Goal: Task Accomplishment & Management: Manage account settings

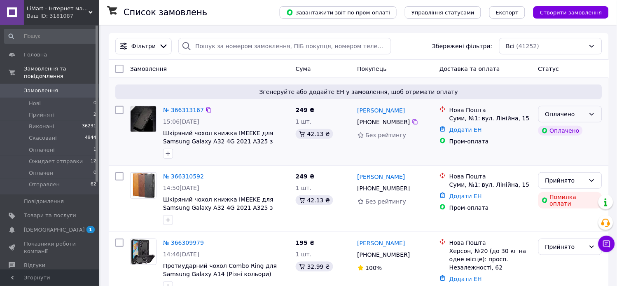
click at [584, 113] on div "Оплачено" at bounding box center [566, 114] width 40 height 9
click at [578, 132] on li "Прийнято" at bounding box center [571, 132] width 63 height 15
click at [573, 182] on div "Прийнято" at bounding box center [566, 180] width 40 height 9
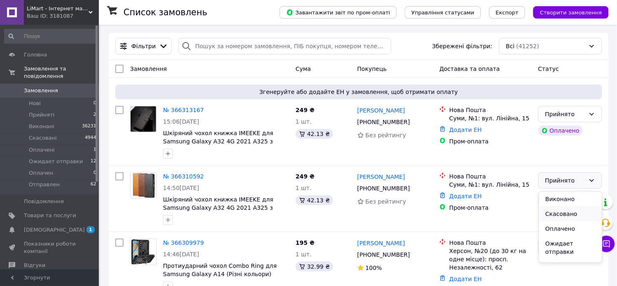
click at [557, 212] on li "Скасовано" at bounding box center [571, 214] width 63 height 15
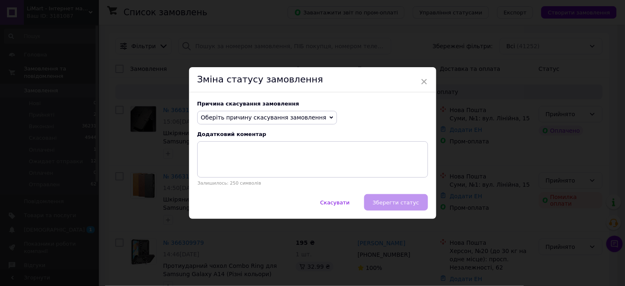
click at [294, 115] on span "Оберіть причину скасування замовлення" at bounding box center [264, 117] width 126 height 7
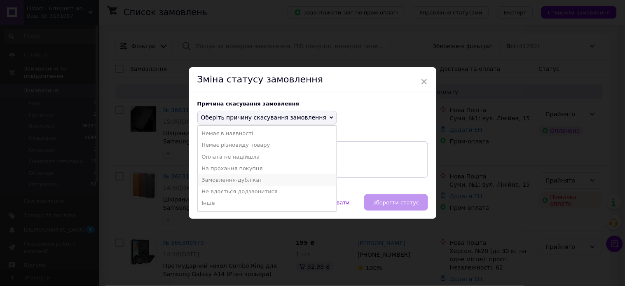
click at [243, 182] on li "Замовлення-дублікат" at bounding box center [267, 180] width 139 height 12
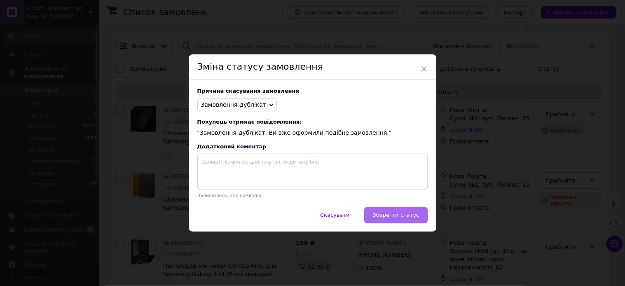
click at [400, 213] on span "Зберегти статус" at bounding box center [396, 215] width 47 height 6
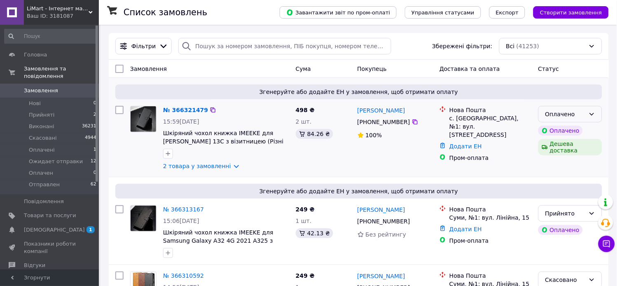
click at [592, 111] on icon at bounding box center [592, 114] width 7 height 7
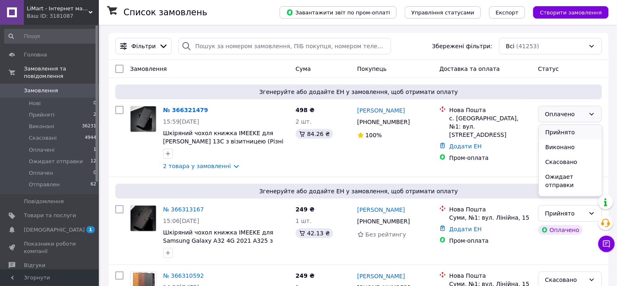
click at [576, 133] on li "Прийнято" at bounding box center [571, 132] width 63 height 15
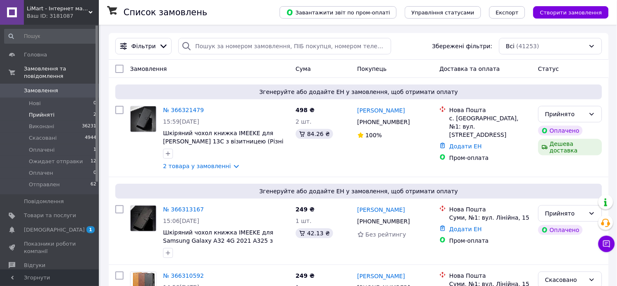
click at [72, 109] on li "Прийняті 2" at bounding box center [50, 115] width 101 height 12
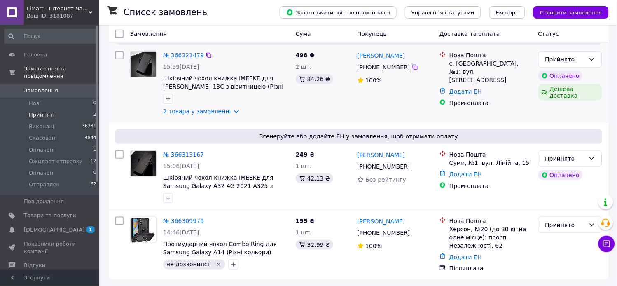
scroll to position [84, 0]
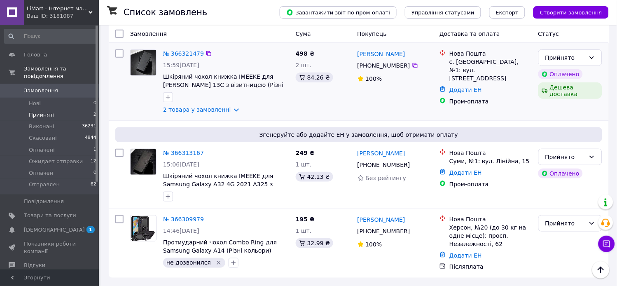
click at [150, 62] on img at bounding box center [144, 63] width 26 height 26
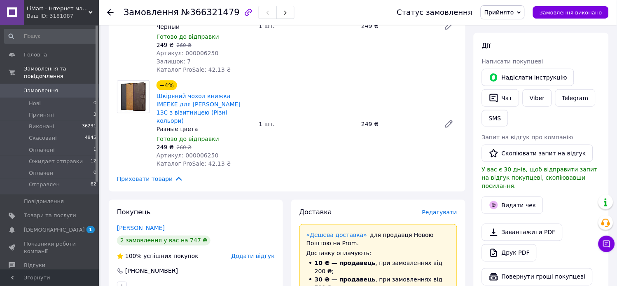
scroll to position [137, 0]
click at [45, 87] on span "Замовлення" at bounding box center [41, 90] width 34 height 7
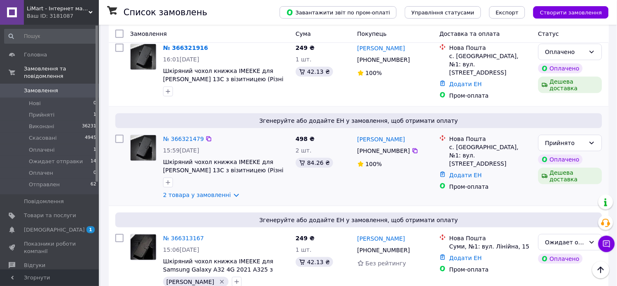
scroll to position [46, 0]
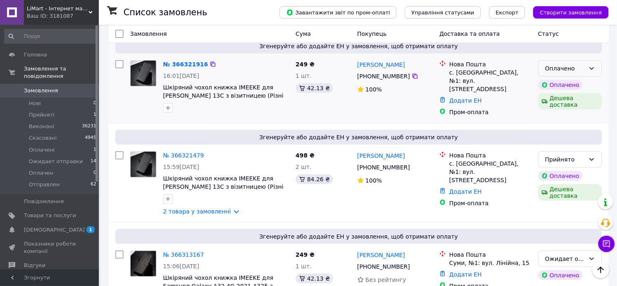
click at [569, 69] on div "Оплачено" at bounding box center [566, 68] width 40 height 9
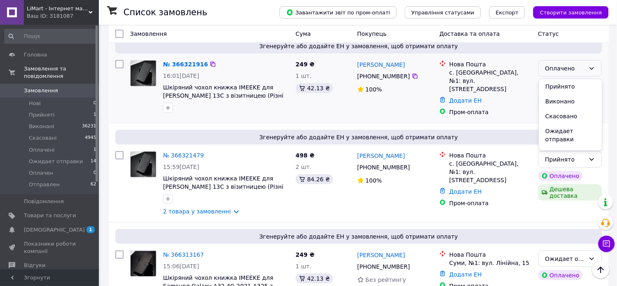
click at [567, 83] on li "Прийнято" at bounding box center [571, 86] width 63 height 15
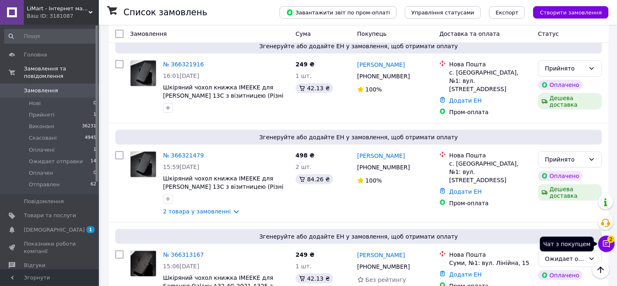
click at [609, 245] on icon at bounding box center [607, 244] width 8 height 8
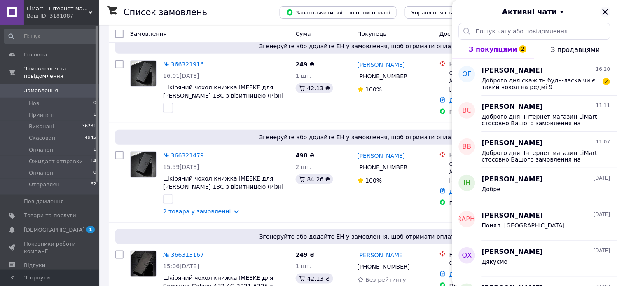
click at [603, 9] on icon "Закрити" at bounding box center [606, 12] width 10 height 10
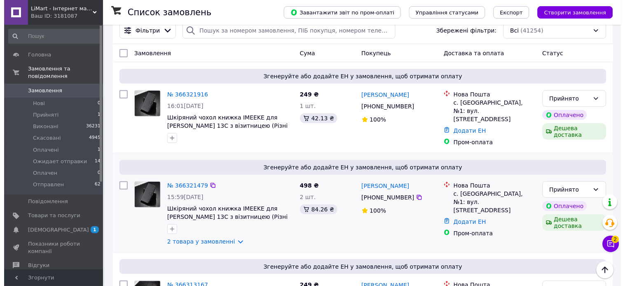
scroll to position [0, 0]
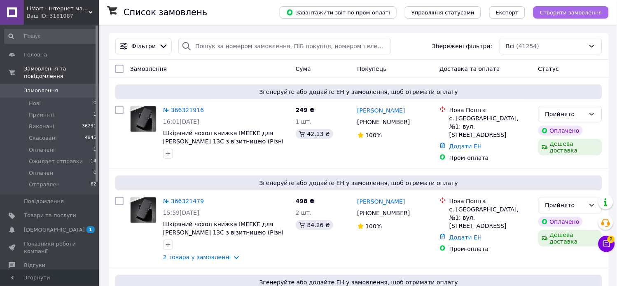
click at [557, 13] on span "Створити замовлення" at bounding box center [571, 12] width 62 height 6
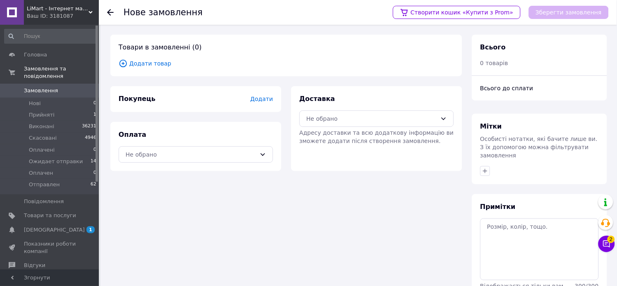
click at [142, 65] on span "Додати товар" at bounding box center [287, 63] width 336 height 9
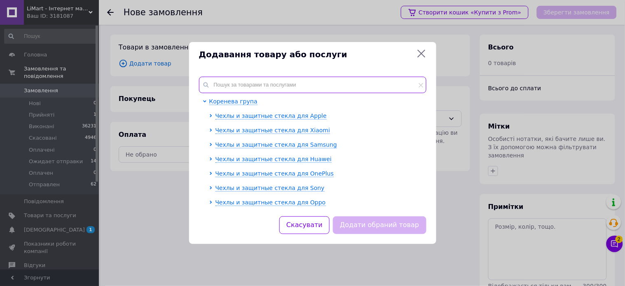
click at [277, 87] on input "text" at bounding box center [313, 85] width 228 height 16
paste input "000005788"
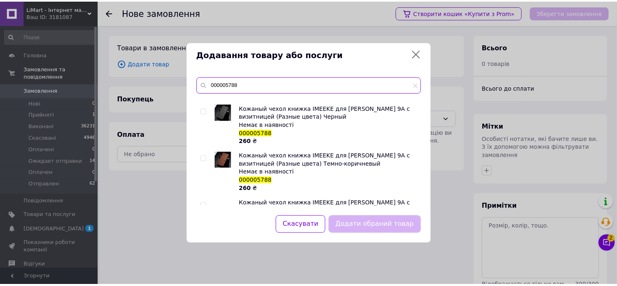
scroll to position [91, 0]
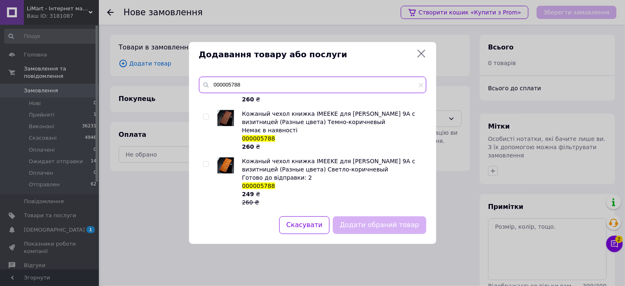
type input "000005788"
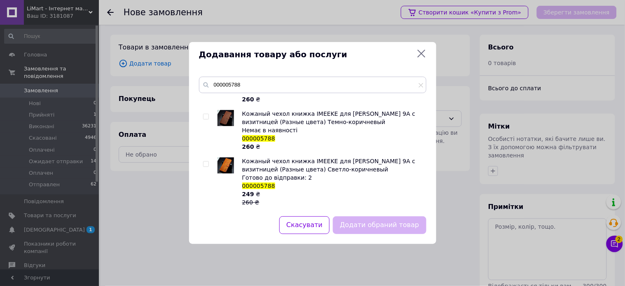
click at [205, 162] on input "checkbox" at bounding box center [205, 164] width 5 height 5
checkbox input "true"
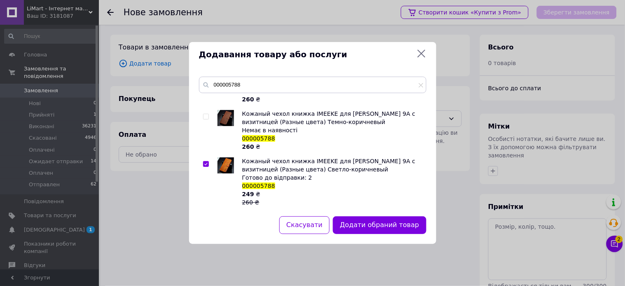
click at [353, 220] on button "Додати обраний товар" at bounding box center [379, 225] width 93 height 18
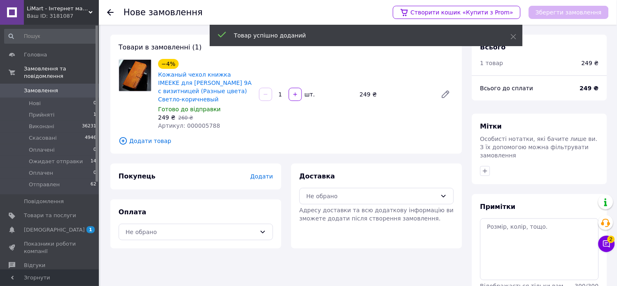
click at [258, 173] on span "Додати" at bounding box center [262, 176] width 23 height 7
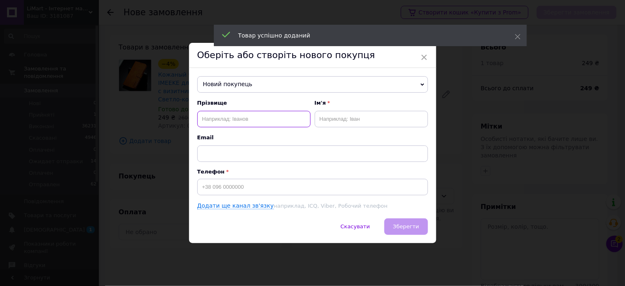
click at [227, 118] on input "text" at bounding box center [253, 119] width 113 height 16
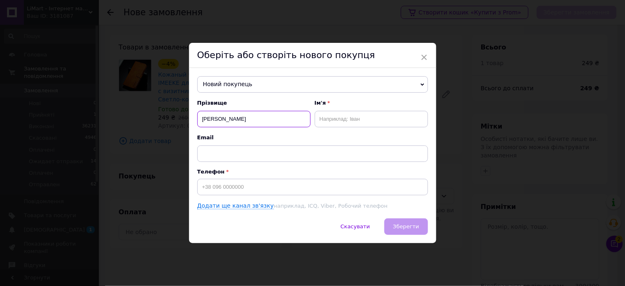
type input "[PERSON_NAME]"
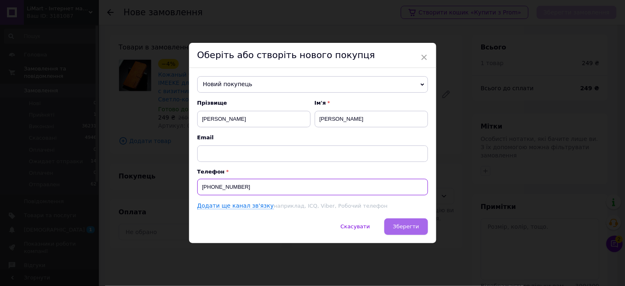
type input "[PHONE_NUMBER]"
click at [410, 229] on span "Зберегти" at bounding box center [406, 226] width 26 height 6
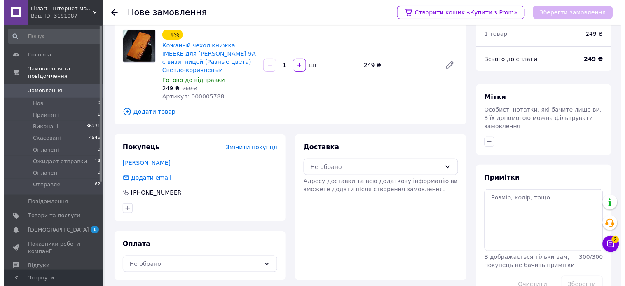
scroll to position [45, 0]
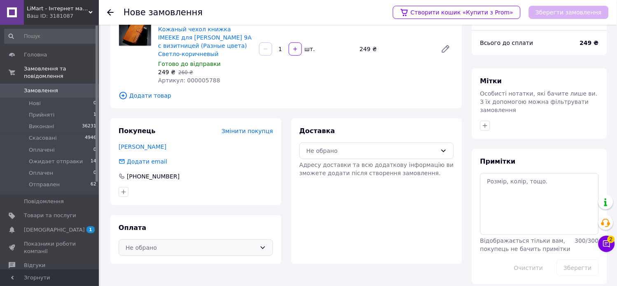
click at [174, 243] on div "Не обрано" at bounding box center [191, 247] width 131 height 9
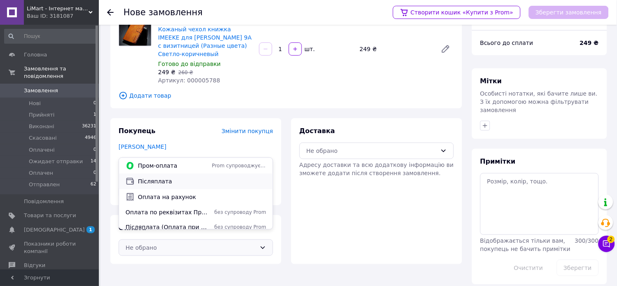
click at [162, 183] on span "Післяплата" at bounding box center [202, 181] width 128 height 8
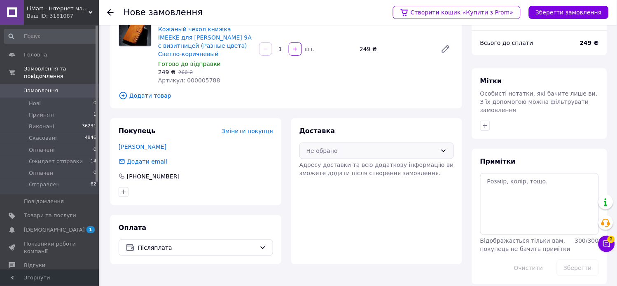
click at [336, 146] on div "Не обрано" at bounding box center [372, 150] width 131 height 9
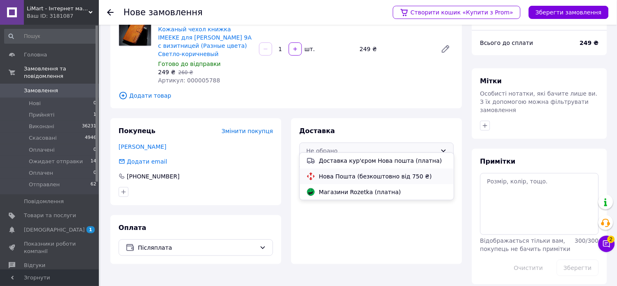
click at [336, 178] on span "Нова Пошта (безкоштовно від 750 ₴)" at bounding box center [383, 176] width 128 height 8
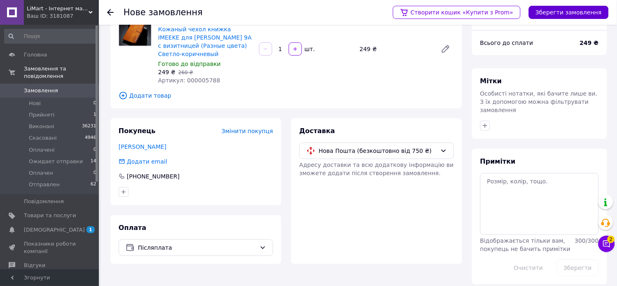
click at [576, 11] on button "Зберегти замовлення" at bounding box center [569, 12] width 80 height 13
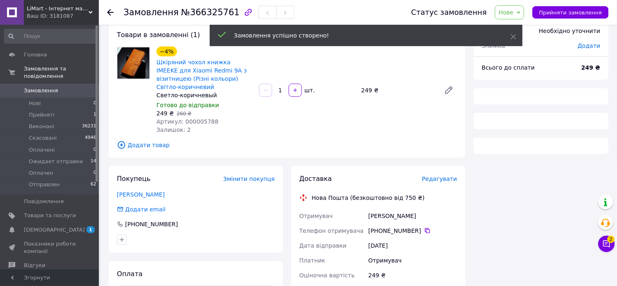
click at [439, 176] on span "Редагувати" at bounding box center [440, 179] width 35 height 7
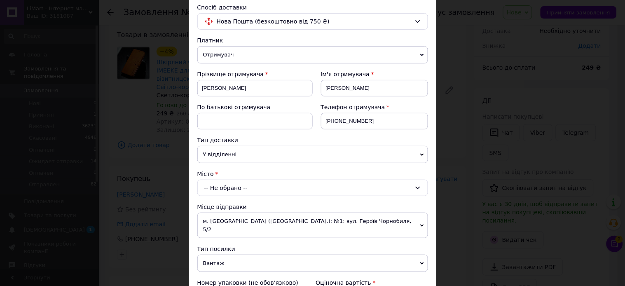
scroll to position [183, 0]
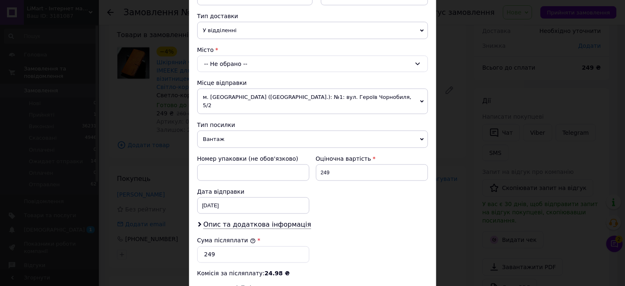
click at [223, 60] on div "-- Не обрано --" at bounding box center [312, 64] width 231 height 16
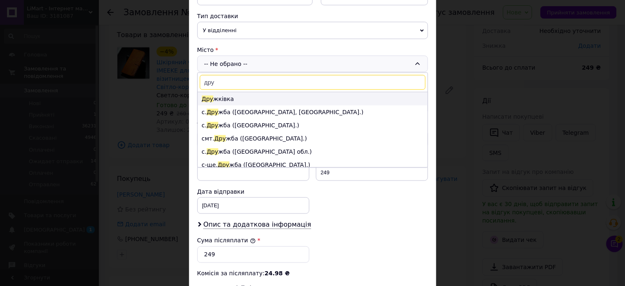
type input "дру"
click at [219, 96] on li "Дру жківка" at bounding box center [313, 98] width 230 height 13
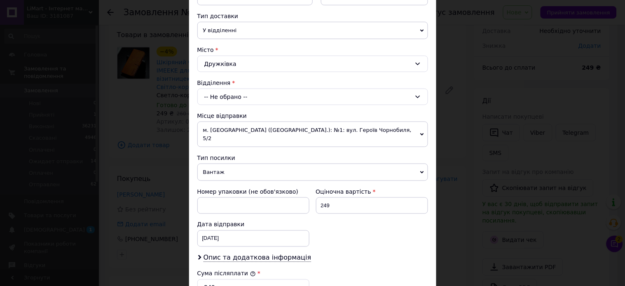
click at [228, 97] on div "-- Не обрано --" at bounding box center [312, 97] width 231 height 16
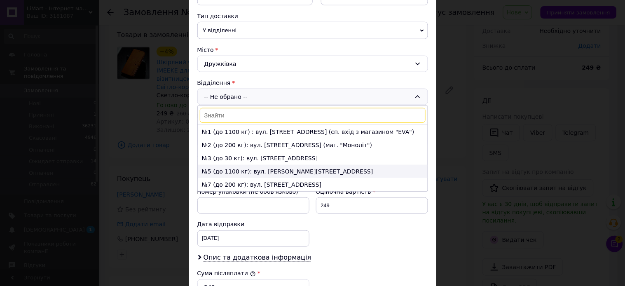
click at [272, 172] on li "№5 (до 1100 кг): вул. [PERSON_NAME][STREET_ADDRESS]" at bounding box center [313, 171] width 230 height 13
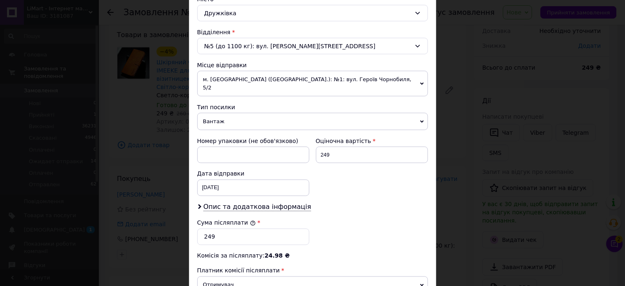
scroll to position [320, 0]
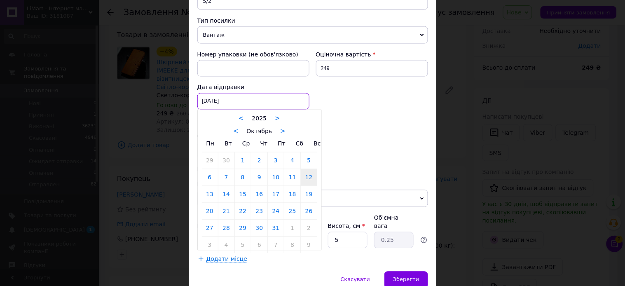
click at [230, 94] on div "[DATE] < 2025 > < Октябрь > Пн Вт Ср Чт Пт Сб Вс 29 30 1 2 3 4 5 6 7 8 9 10 11 …" at bounding box center [253, 101] width 112 height 16
click at [223, 188] on link "14" at bounding box center [226, 194] width 16 height 16
type input "[DATE]"
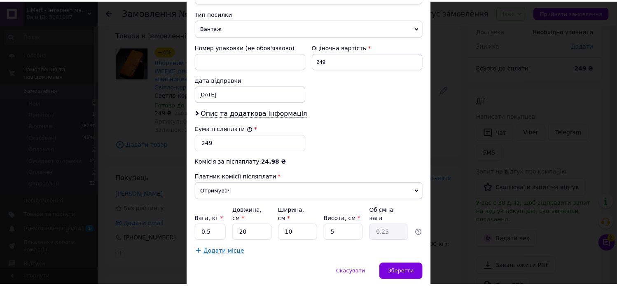
scroll to position [344, 0]
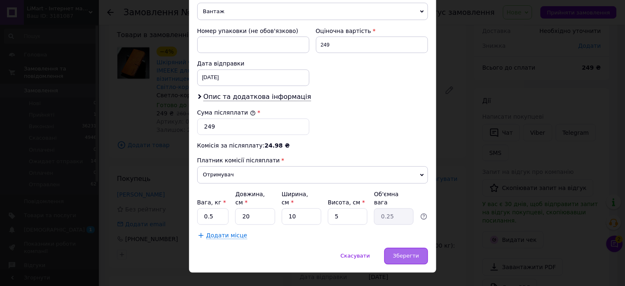
click at [405, 253] on span "Зберегти" at bounding box center [406, 256] width 26 height 6
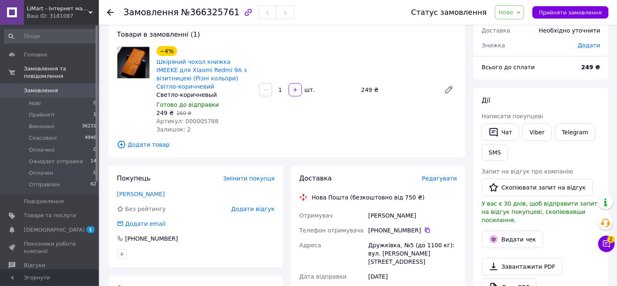
scroll to position [137, 0]
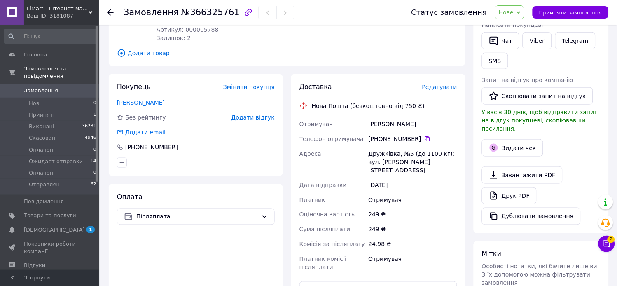
click at [514, 11] on span "Нове" at bounding box center [506, 12] width 15 height 7
click at [527, 27] on li "Прийнято" at bounding box center [527, 29] width 62 height 12
click at [514, 11] on span "Прийнято" at bounding box center [500, 12] width 30 height 7
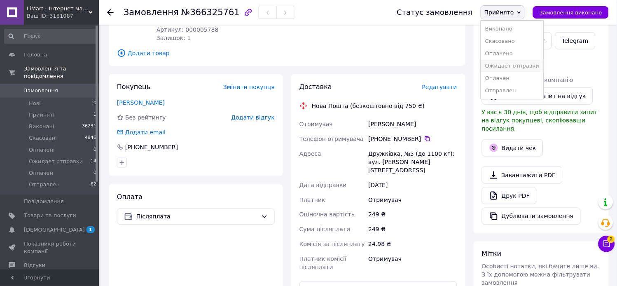
click at [526, 66] on li "Ожидает отправки" at bounding box center [512, 66] width 62 height 12
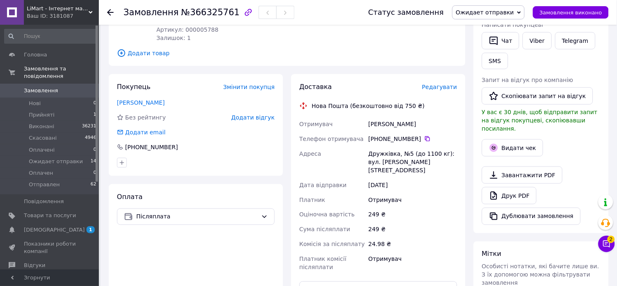
click at [610, 243] on icon at bounding box center [607, 244] width 8 height 8
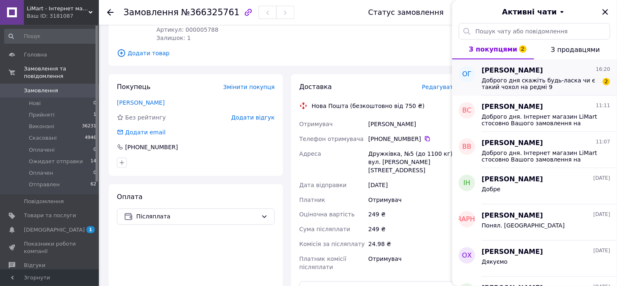
click at [499, 80] on span "Доброго дня скажіть будь-ласка чи є такий чохол на редмі 9" at bounding box center [540, 83] width 117 height 13
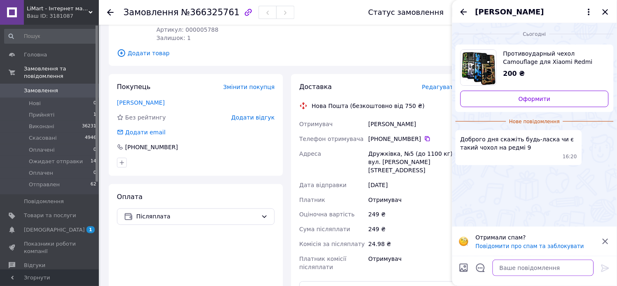
click at [539, 270] on textarea at bounding box center [543, 268] width 101 height 16
type textarea "Доброго дня. Саме такого немає"
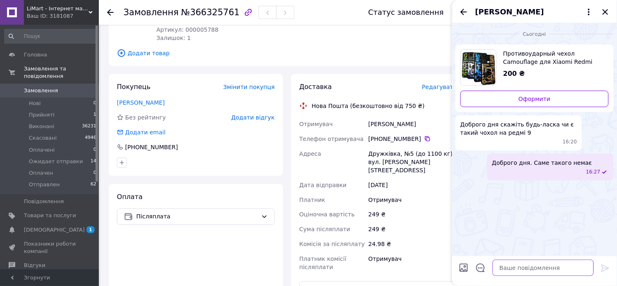
paste textarea "[URL][DOMAIN_NAME]"
type textarea "[URL][DOMAIN_NAME]"
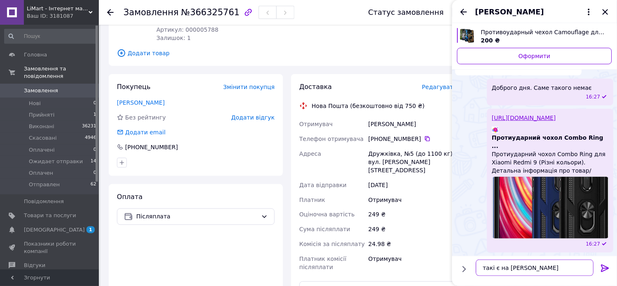
scroll to position [38, 0]
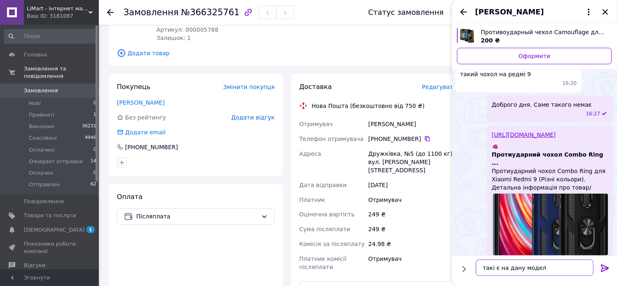
type textarea "такі є на дану модель"
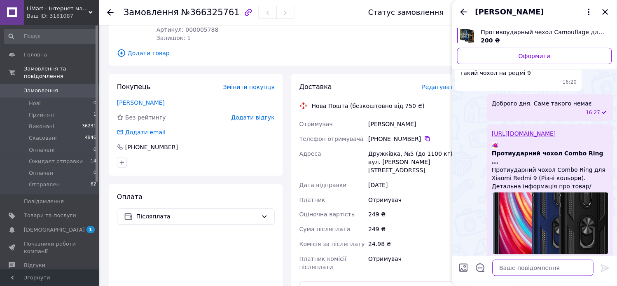
scroll to position [59, 0]
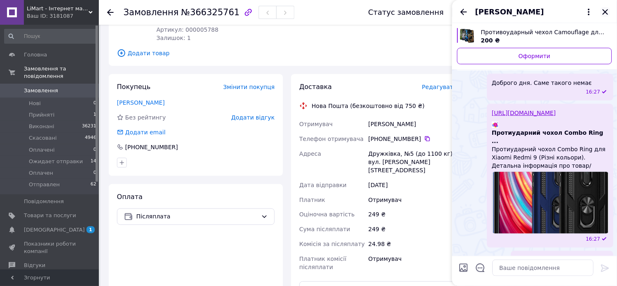
click at [604, 11] on icon "Закрити" at bounding box center [606, 12] width 10 height 10
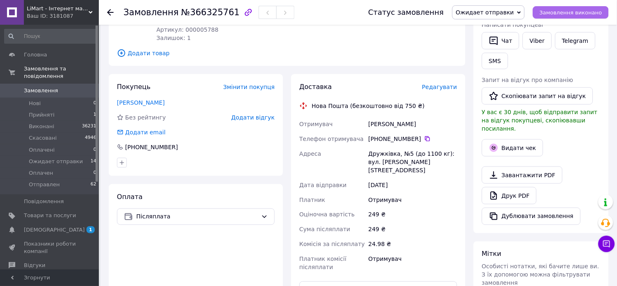
click at [606, 12] on button "Замовлення виконано" at bounding box center [571, 12] width 76 height 12
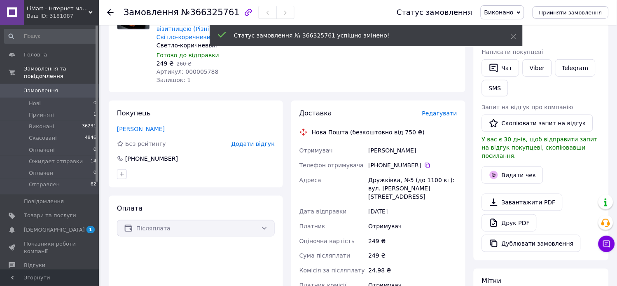
scroll to position [0, 0]
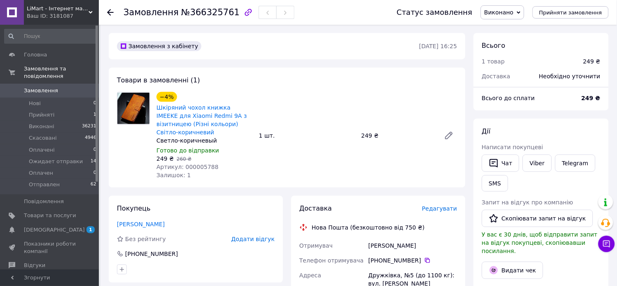
click at [514, 15] on span "Виконано" at bounding box center [499, 12] width 29 height 7
click at [507, 31] on li "Прийнято" at bounding box center [512, 29] width 62 height 12
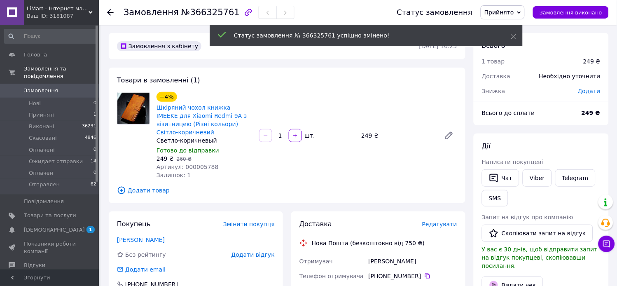
click at [513, 12] on span "Прийнято" at bounding box center [500, 12] width 30 height 7
click at [513, 65] on li "Ожидает отправки" at bounding box center [512, 66] width 62 height 12
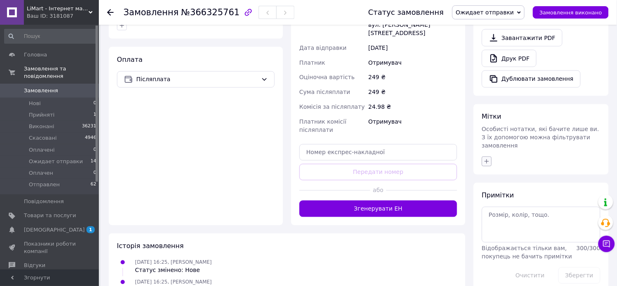
click at [491, 157] on button "button" at bounding box center [487, 162] width 10 height 10
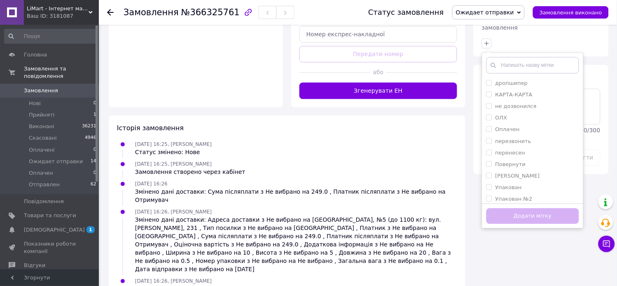
scroll to position [412, 0]
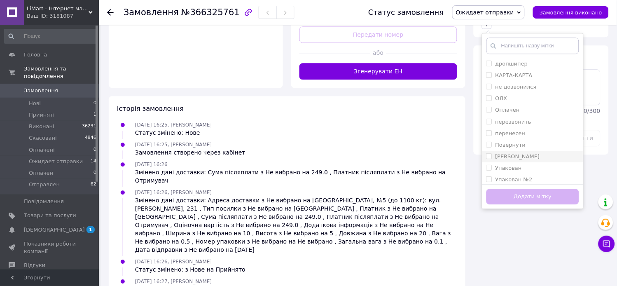
click at [495, 153] on label "[PERSON_NAME]" at bounding box center [514, 156] width 54 height 7
click at [492, 153] on input "[PERSON_NAME]" at bounding box center [489, 155] width 5 height 5
click at [518, 153] on label "[PERSON_NAME]" at bounding box center [518, 156] width 45 height 6
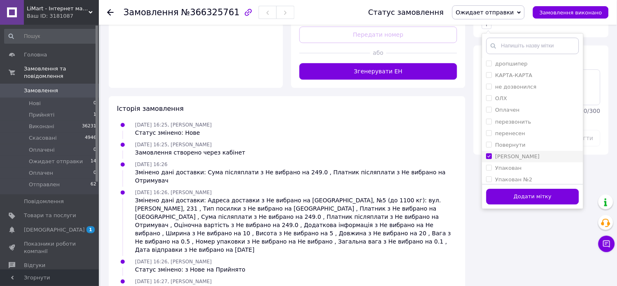
checkbox input "true"
click at [525, 189] on button "Додати мітку" at bounding box center [533, 197] width 93 height 16
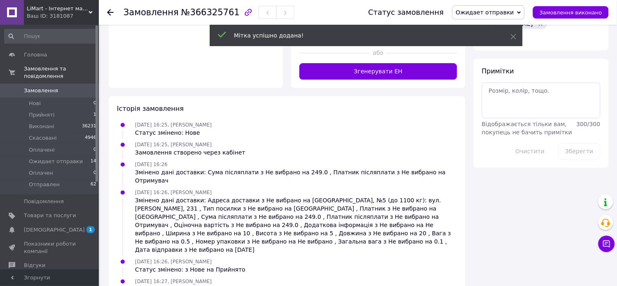
click at [43, 87] on span "Замовлення" at bounding box center [41, 90] width 34 height 7
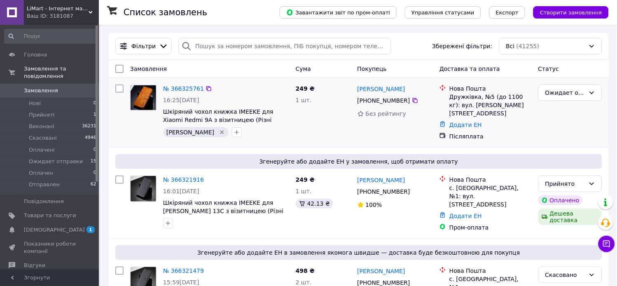
click at [141, 97] on img at bounding box center [144, 97] width 26 height 25
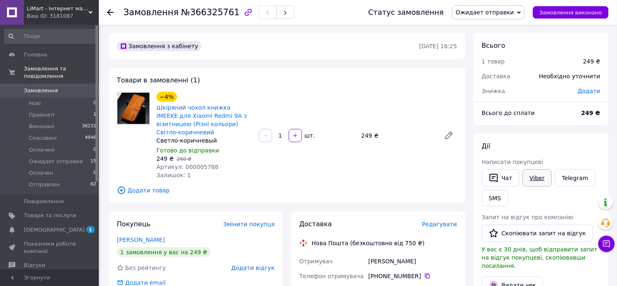
click at [531, 178] on link "Viber" at bounding box center [537, 177] width 29 height 17
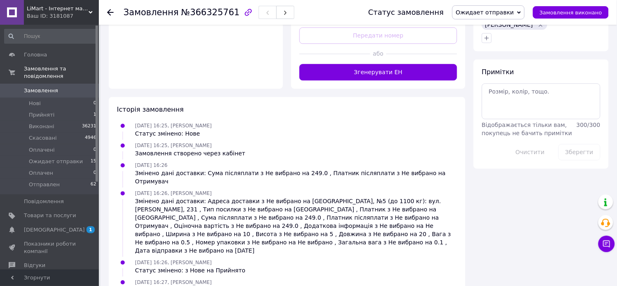
scroll to position [412, 0]
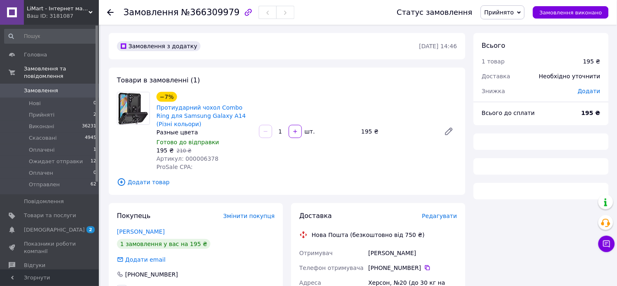
click at [192, 159] on span "Артикул: 000006378" at bounding box center [188, 158] width 62 height 7
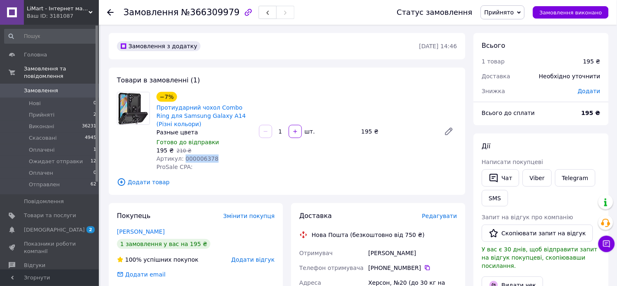
click at [192, 159] on span "Артикул: 000006378" at bounding box center [188, 158] width 62 height 7
copy span "000006378"
click at [150, 181] on span "Додати товар" at bounding box center [287, 182] width 340 height 9
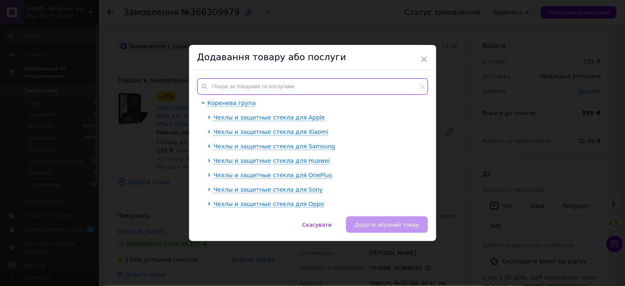
click at [263, 87] on input "text" at bounding box center [312, 86] width 231 height 16
paste input "000006378"
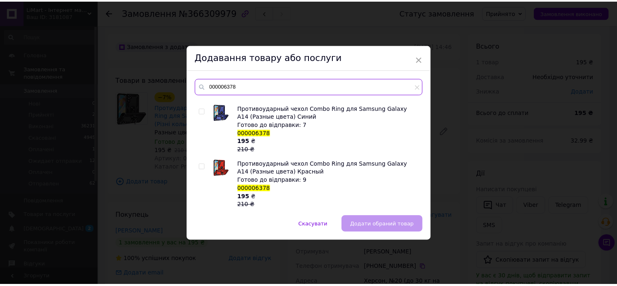
scroll to position [51, 0]
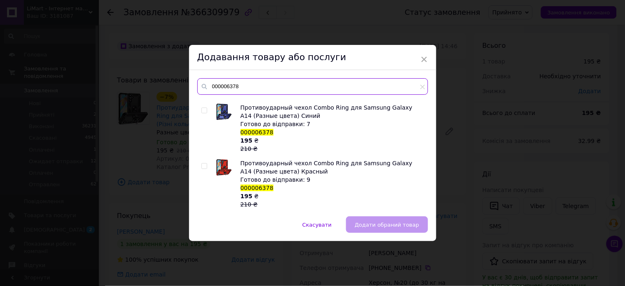
type input "000006378"
click at [467, 179] on div "× Додавання товару або послуги 000006378 Противоударный чехол Combo Ring для Sa…" at bounding box center [312, 143] width 625 height 286
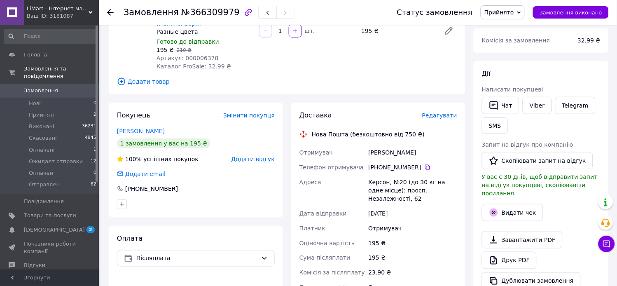
scroll to position [137, 0]
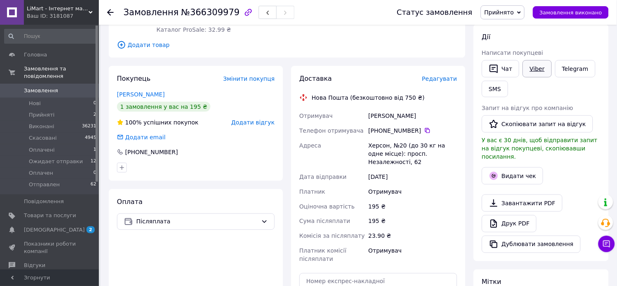
click at [537, 68] on link "Viber" at bounding box center [537, 68] width 29 height 17
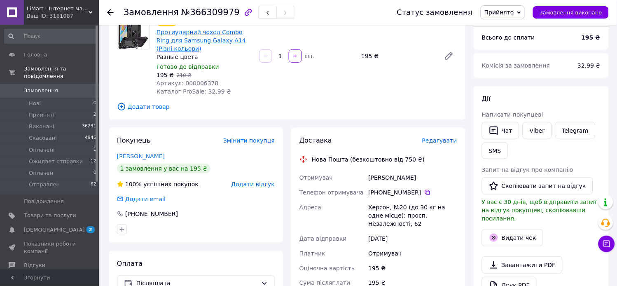
scroll to position [0, 0]
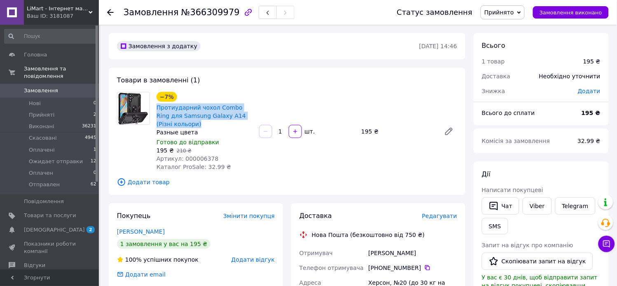
copy link "Протиударний чохол Combo Ring для Samsung Galaxy A14 (Різні кольори)"
drag, startPoint x: 155, startPoint y: 106, endPoint x: 220, endPoint y: 128, distance: 68.7
click at [220, 128] on div "−7% Протиударний чохол Combo Ring для Samsung Galaxy A14 (Різні кольори) Разные…" at bounding box center [204, 131] width 103 height 82
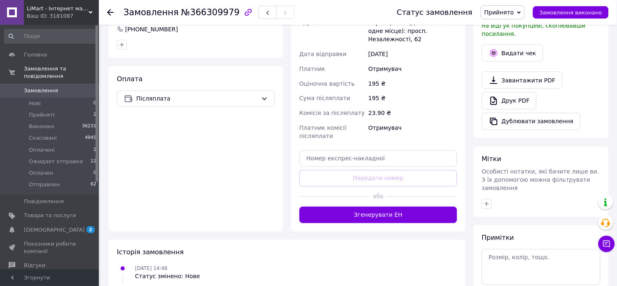
scroll to position [275, 0]
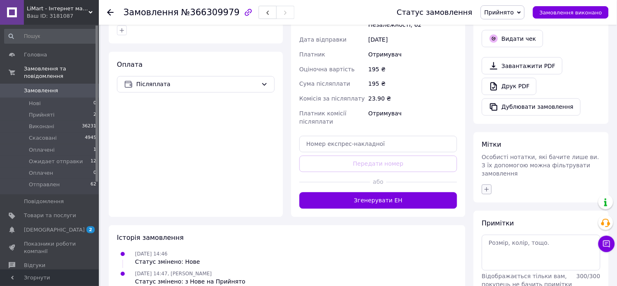
click at [484, 186] on icon "button" at bounding box center [487, 189] width 7 height 7
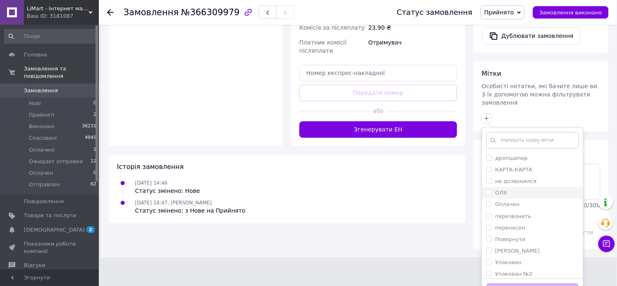
scroll to position [347, 0]
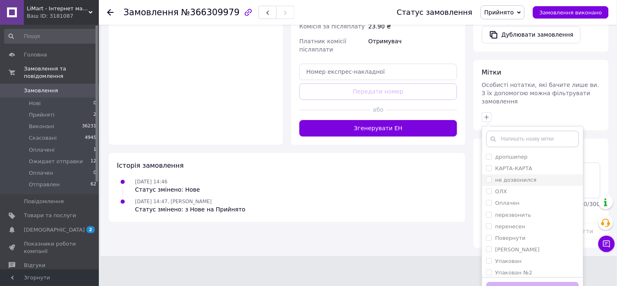
click at [504, 177] on label "не дозвонился" at bounding box center [516, 180] width 41 height 6
checkbox input "true"
click at [525, 282] on button "Додати мітку" at bounding box center [533, 290] width 93 height 16
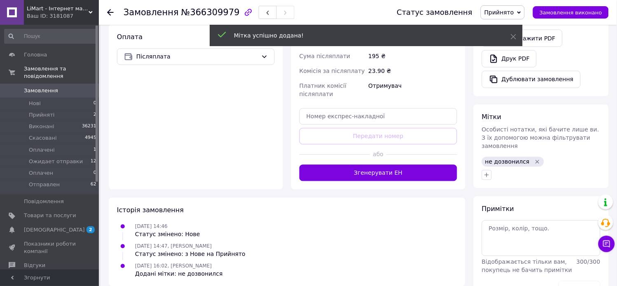
scroll to position [314, 0]
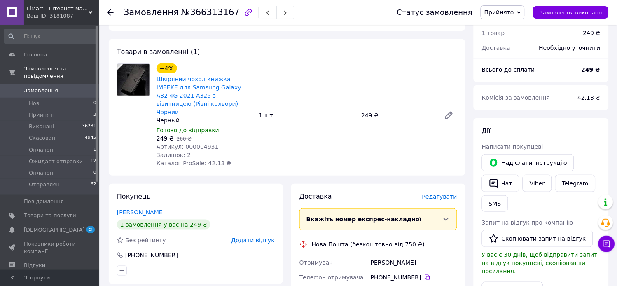
scroll to position [137, 0]
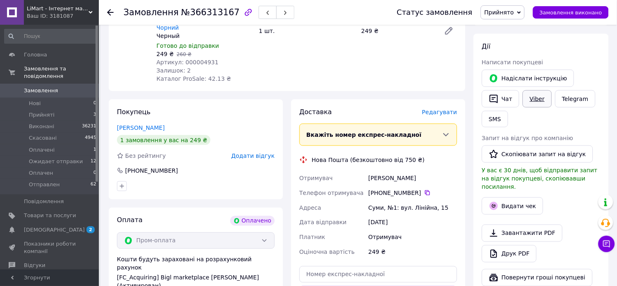
click at [533, 97] on link "Viber" at bounding box center [537, 98] width 29 height 17
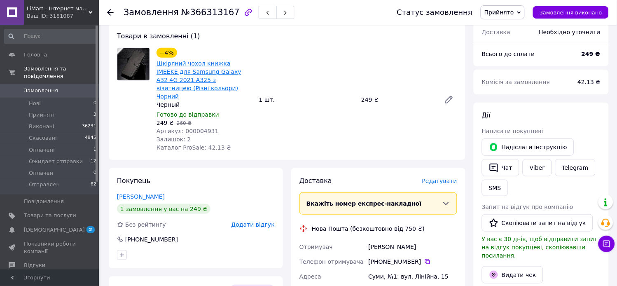
scroll to position [0, 0]
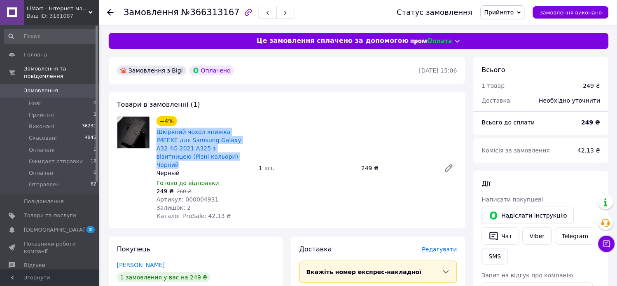
copy link "Шкіряний чохол книжка IMEEKE для Samsung Galaxy A32 4G 2021 A325 з візитницею (…"
drag, startPoint x: 154, startPoint y: 131, endPoint x: 256, endPoint y: 146, distance: 103.4
click at [256, 146] on div "−4% Шкіряний чохол книжка IMEEKE для Samsung Galaxy A32 4G 2021 A325 з візитниц…" at bounding box center [307, 168] width 308 height 107
click at [514, 13] on span "Прийнято" at bounding box center [500, 12] width 30 height 7
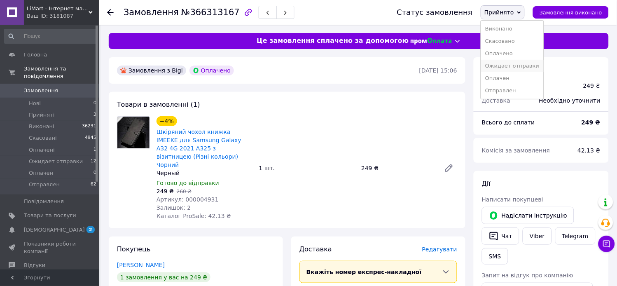
click at [529, 63] on li "Ожидает отправки" at bounding box center [512, 66] width 62 height 12
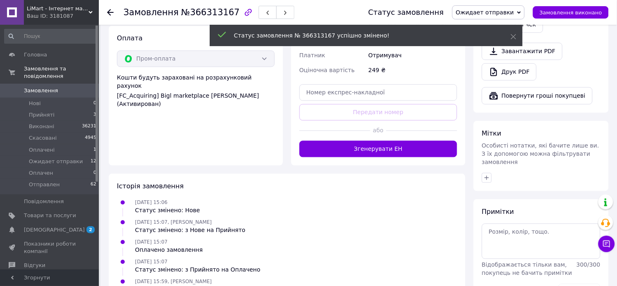
scroll to position [320, 0]
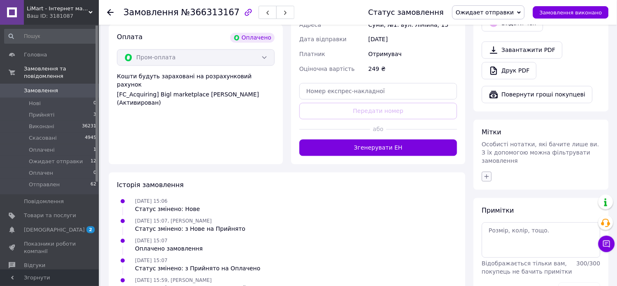
click at [488, 174] on icon "button" at bounding box center [487, 177] width 7 height 7
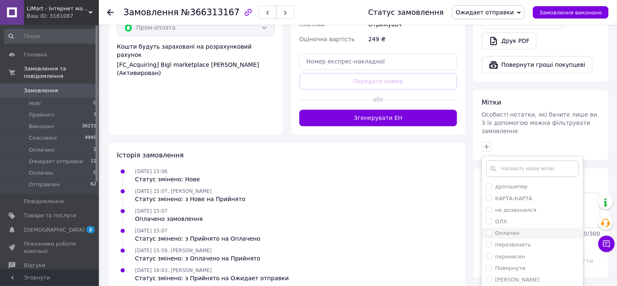
scroll to position [380, 0]
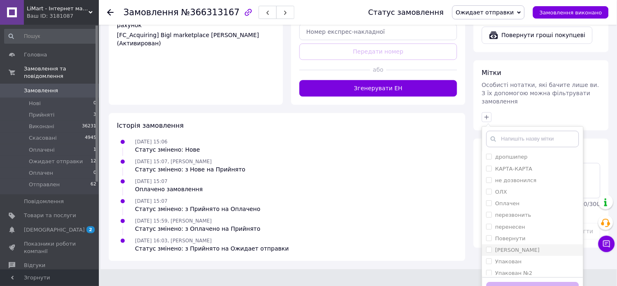
click at [526, 247] on div "[PERSON_NAME]" at bounding box center [533, 250] width 93 height 7
checkbox input "true"
click at [549, 282] on button "Додати мітку" at bounding box center [533, 290] width 93 height 16
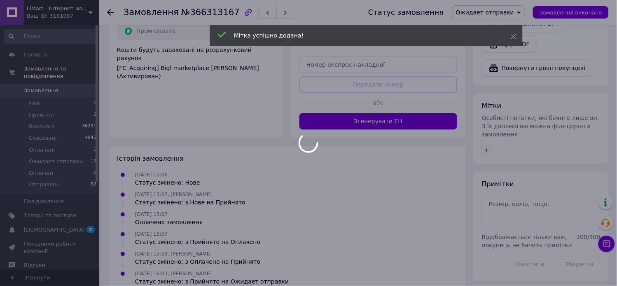
scroll to position [366, 0]
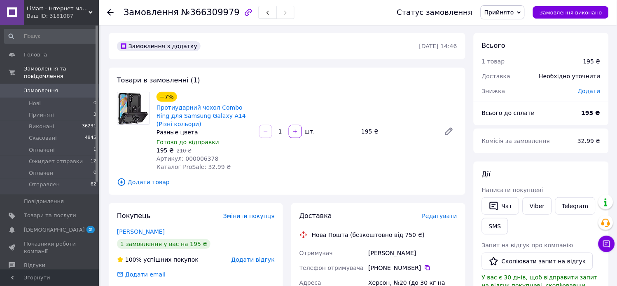
click at [205, 157] on span "Артикул: 000006378" at bounding box center [188, 158] width 62 height 7
copy span "000006378"
click at [155, 181] on span "Додати товар" at bounding box center [287, 182] width 340 height 9
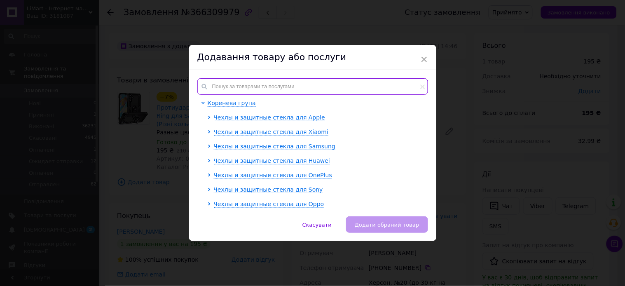
click at [293, 89] on input "text" at bounding box center [312, 86] width 231 height 16
paste input "000006378"
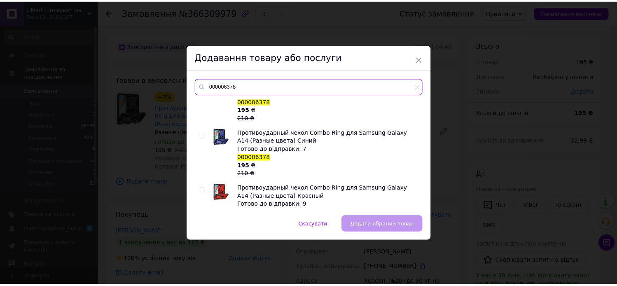
scroll to position [51, 0]
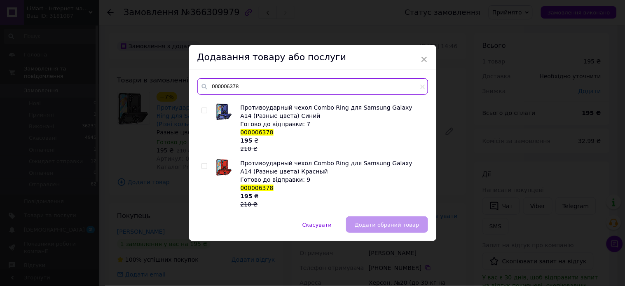
type input "000006378"
click at [202, 166] on input "checkbox" at bounding box center [204, 166] width 5 height 5
checkbox input "true"
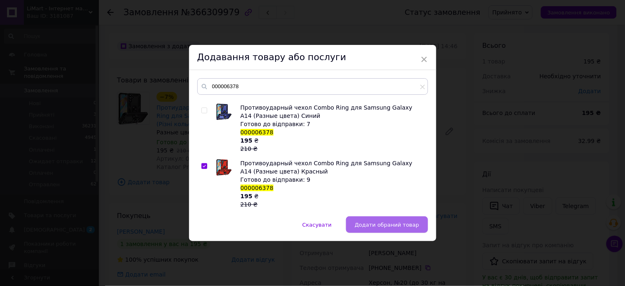
click at [372, 223] on span "Додати обраний товар" at bounding box center [387, 225] width 64 height 6
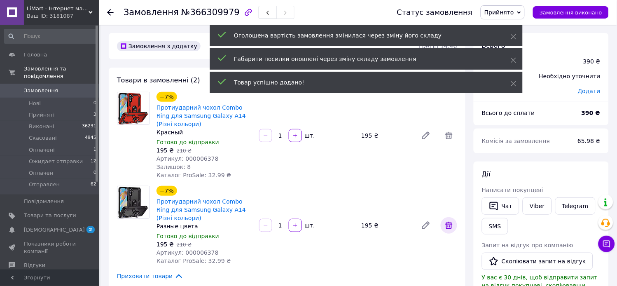
click at [450, 224] on icon at bounding box center [449, 225] width 7 height 7
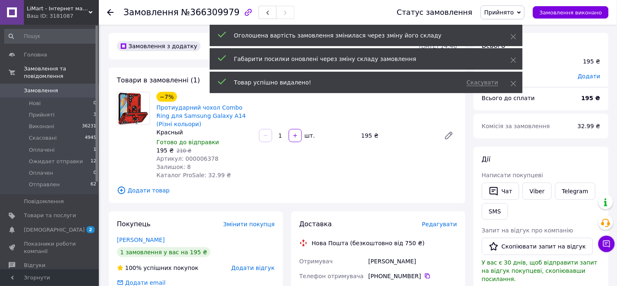
click at [514, 12] on span "Прийнято" at bounding box center [500, 12] width 30 height 7
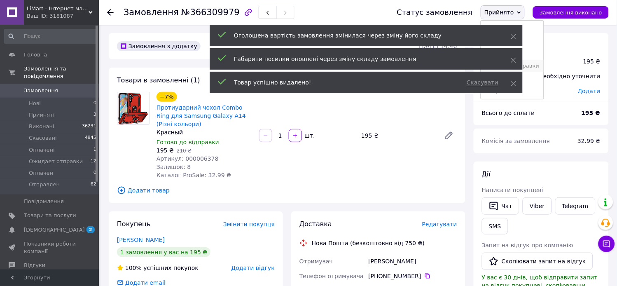
click at [535, 63] on li "Ожидает отправки" at bounding box center [512, 66] width 62 height 12
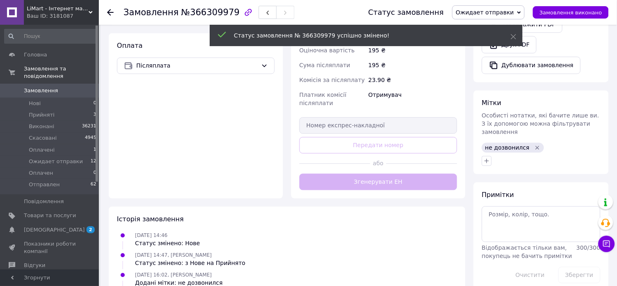
scroll to position [298, 0]
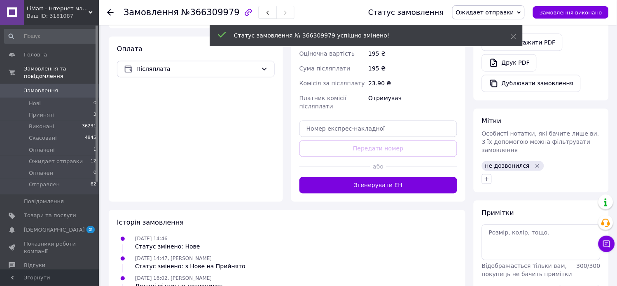
click at [535, 163] on icon "Видалити мітку" at bounding box center [538, 166] width 7 height 7
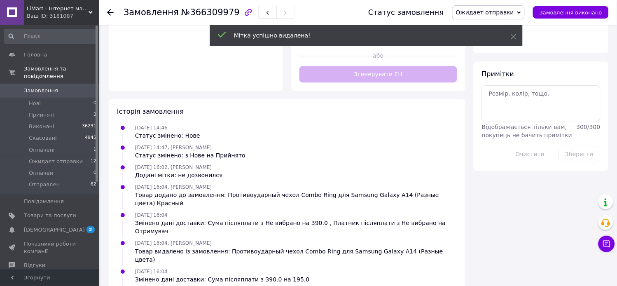
scroll to position [364, 0]
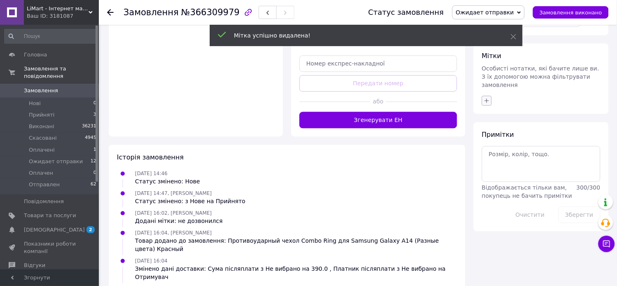
click at [488, 96] on button "button" at bounding box center [487, 101] width 10 height 10
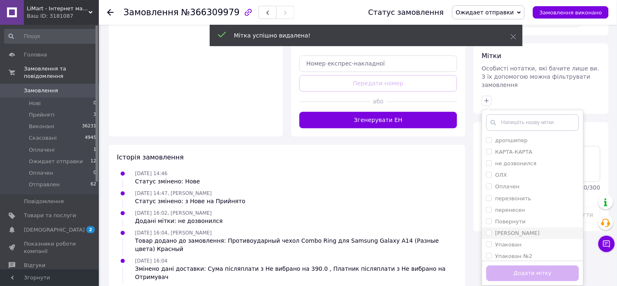
click at [517, 230] on label "[PERSON_NAME]" at bounding box center [518, 233] width 45 height 6
checkbox input "true"
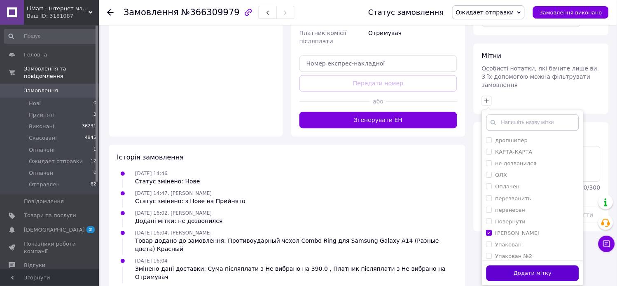
click at [526, 265] on button "Додати мітку" at bounding box center [533, 273] width 93 height 16
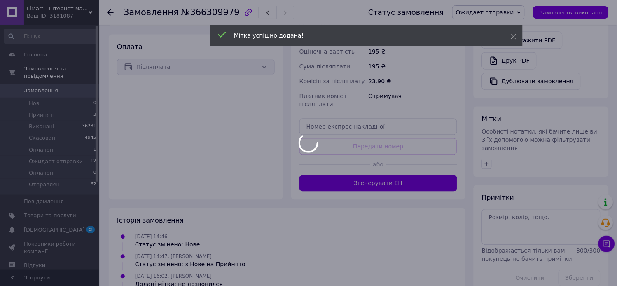
scroll to position [89, 0]
